Goal: Task Accomplishment & Management: Understand process/instructions

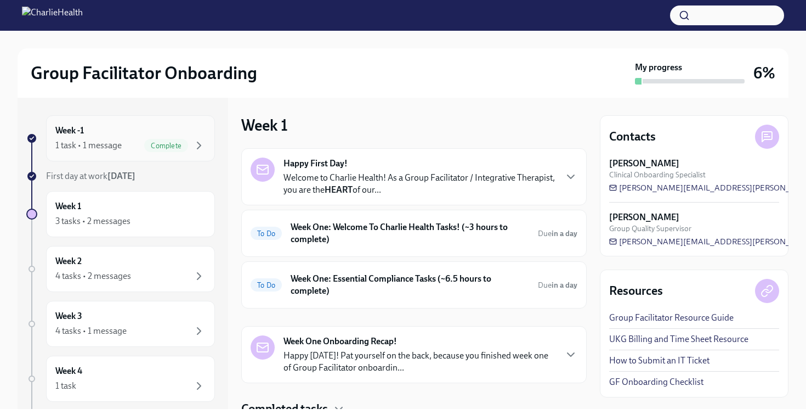
click at [101, 140] on div "1 task • 1 message" at bounding box center [88, 145] width 66 height 12
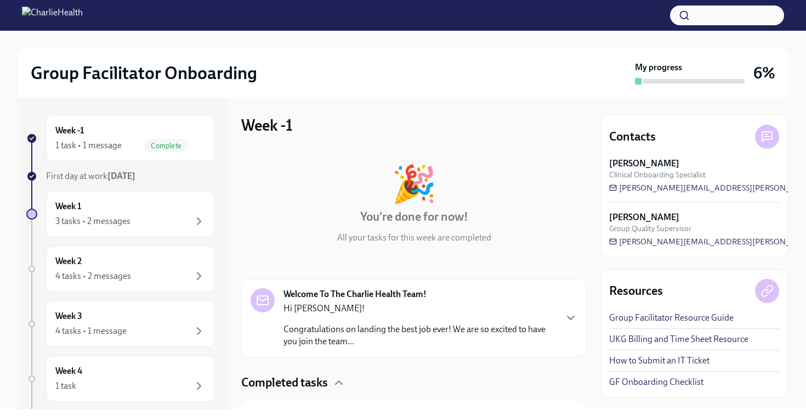
scroll to position [62, 0]
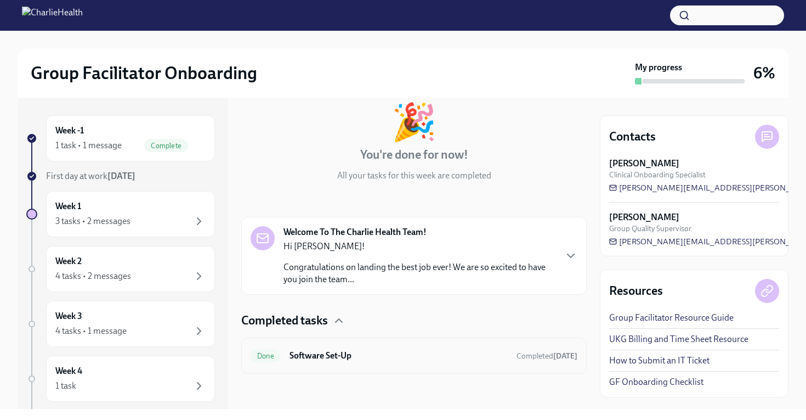
click at [473, 355] on h6 "Software Set-Up" at bounding box center [399, 355] width 218 height 12
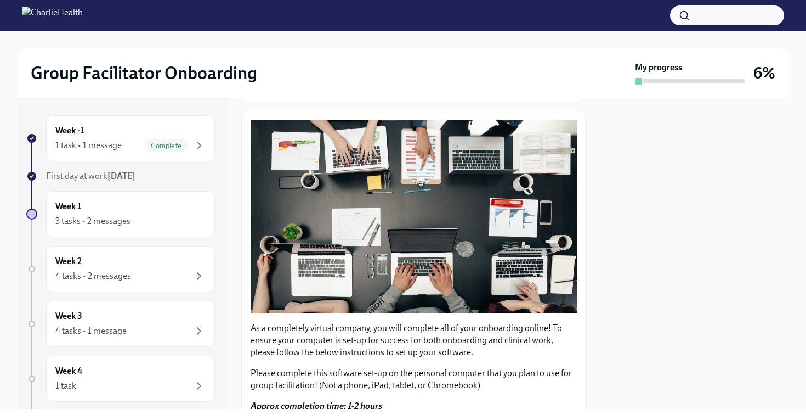
scroll to position [328, 0]
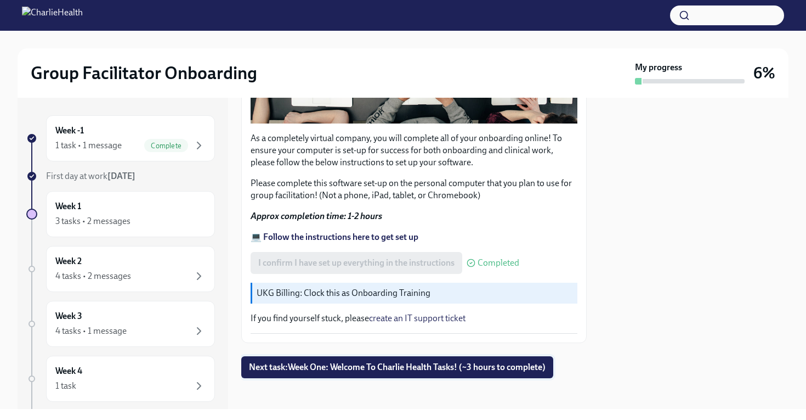
click at [344, 365] on span "Next task : Week One: Welcome To Charlie Health Tasks! (~3 hours to complete)" at bounding box center [397, 366] width 297 height 11
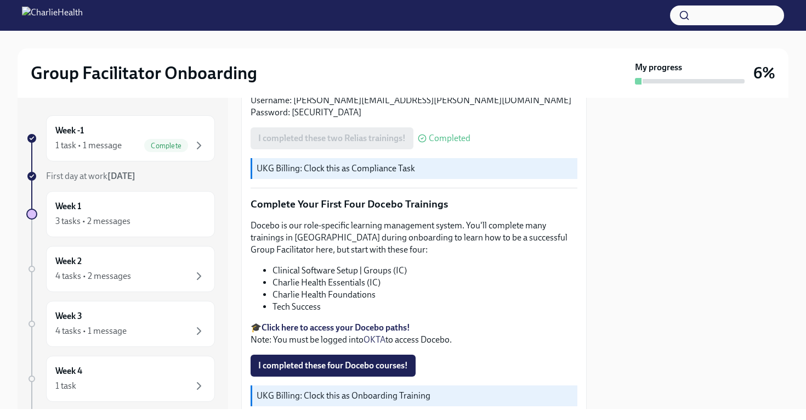
scroll to position [1321, 0]
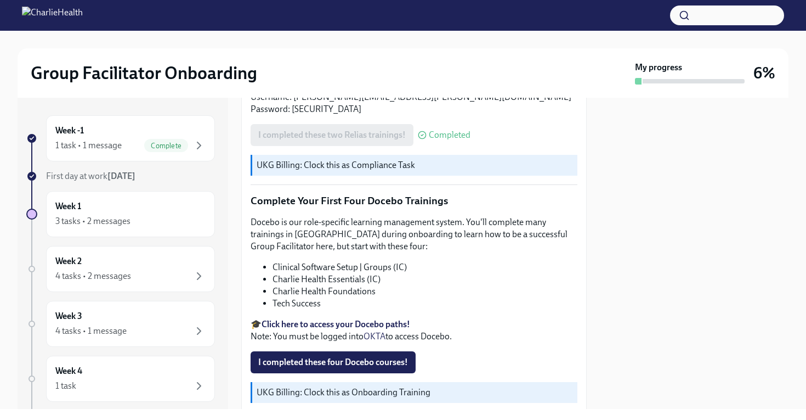
click at [362, 321] on strong "Click here to access your Docebo paths!" at bounding box center [336, 324] width 149 height 10
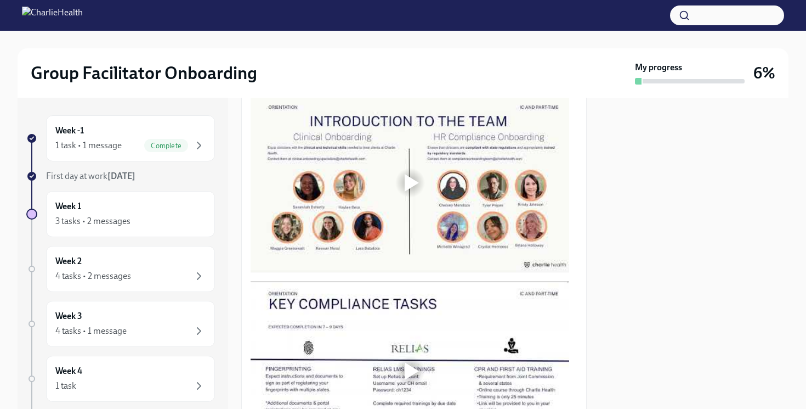
scroll to position [556, 0]
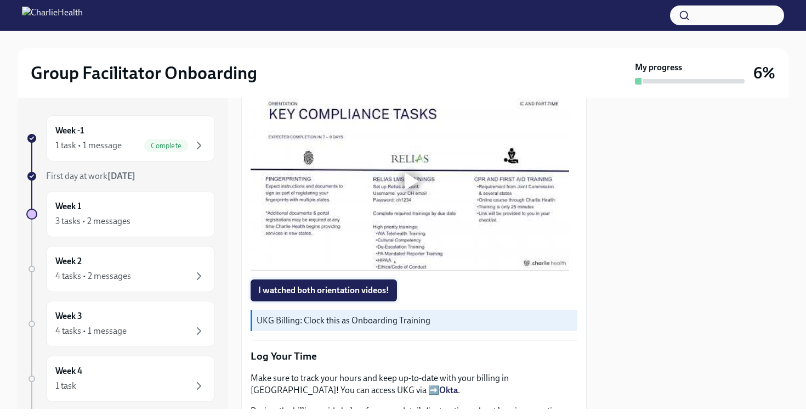
click at [378, 288] on span "I watched both orientation videos!" at bounding box center [323, 290] width 131 height 11
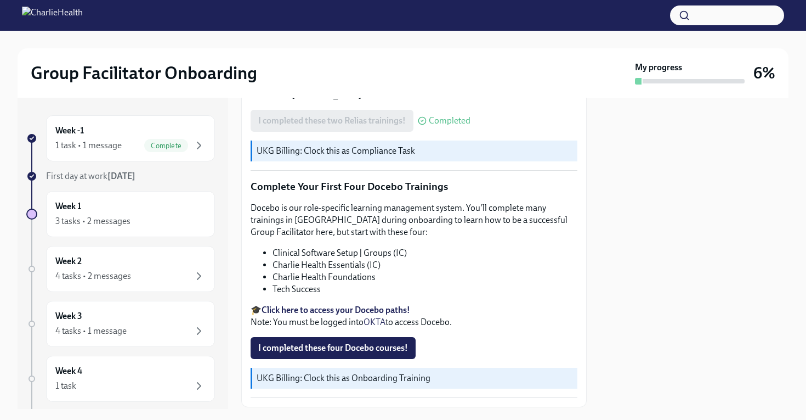
scroll to position [1399, 0]
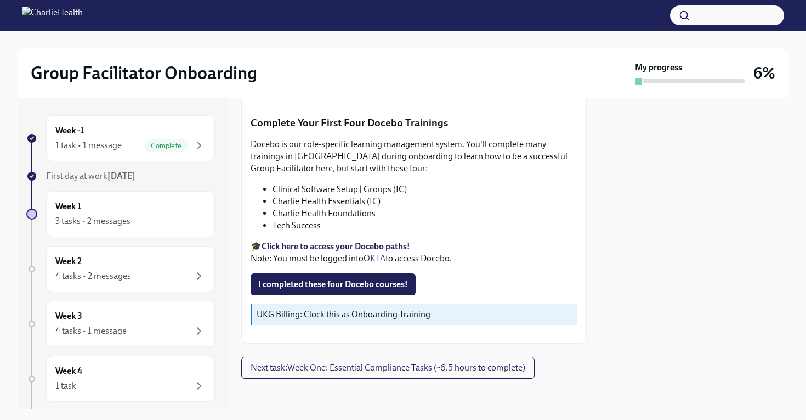
click at [310, 242] on strong "Click here to access your Docebo paths!" at bounding box center [336, 246] width 149 height 10
click at [351, 242] on strong "Click here to access your Docebo paths!" at bounding box center [336, 246] width 149 height 10
click at [331, 281] on span "I completed these four Docebo courses!" at bounding box center [333, 284] width 150 height 11
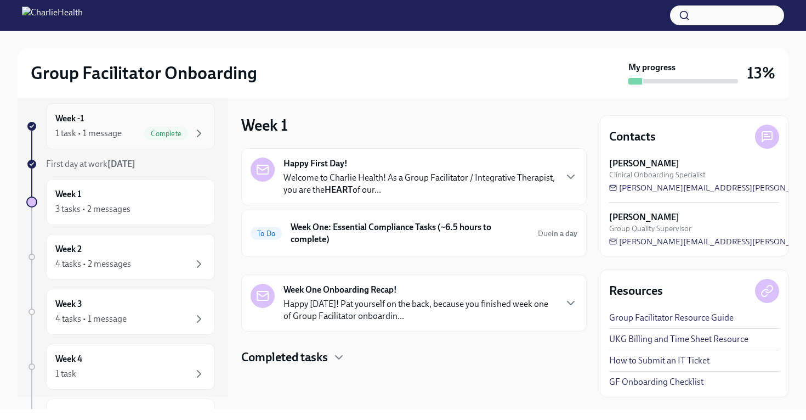
scroll to position [13, 0]
click at [104, 138] on div "1 task • 1 message Complete" at bounding box center [130, 132] width 150 height 13
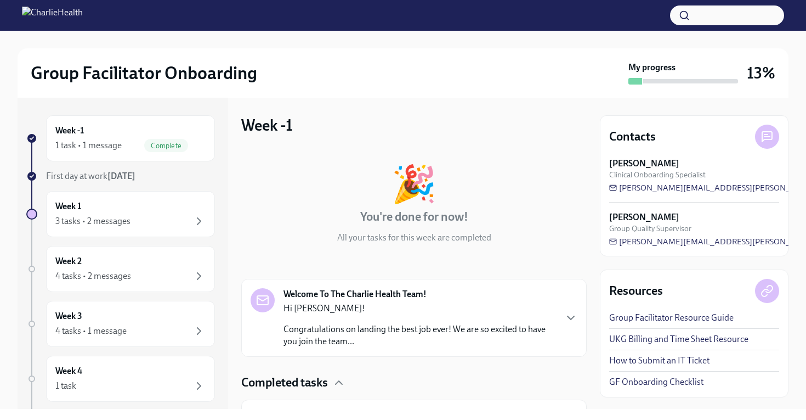
scroll to position [62, 0]
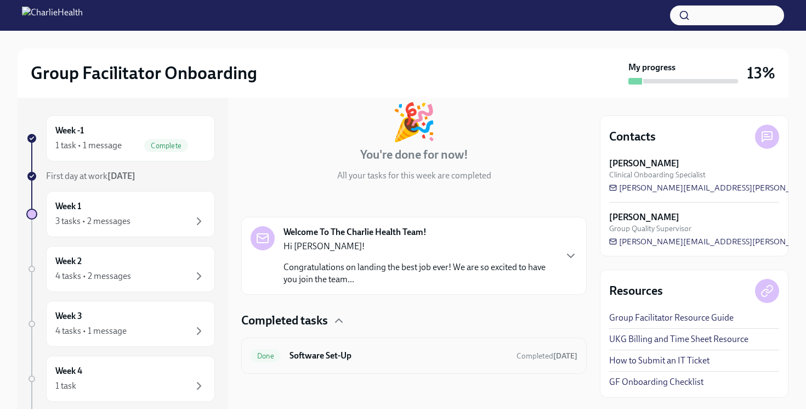
click at [367, 353] on h6 "Software Set-Up" at bounding box center [399, 355] width 218 height 12
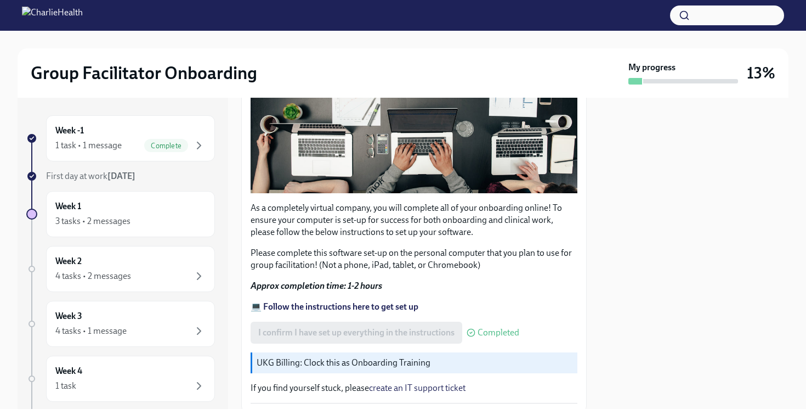
scroll to position [328, 0]
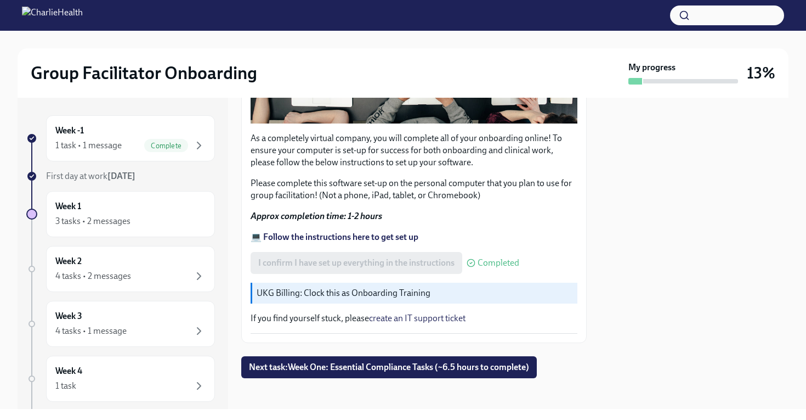
click at [353, 235] on strong "💻 Follow the instructions here to get set up" at bounding box center [335, 236] width 168 height 10
